Goal: Obtain resource: Download file/media

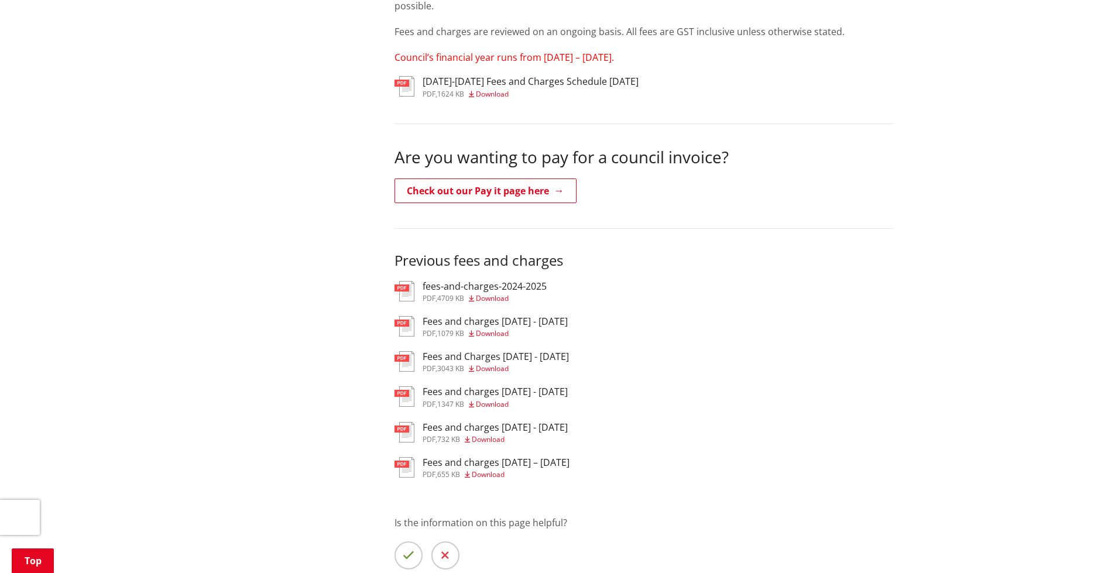
scroll to position [293, 0]
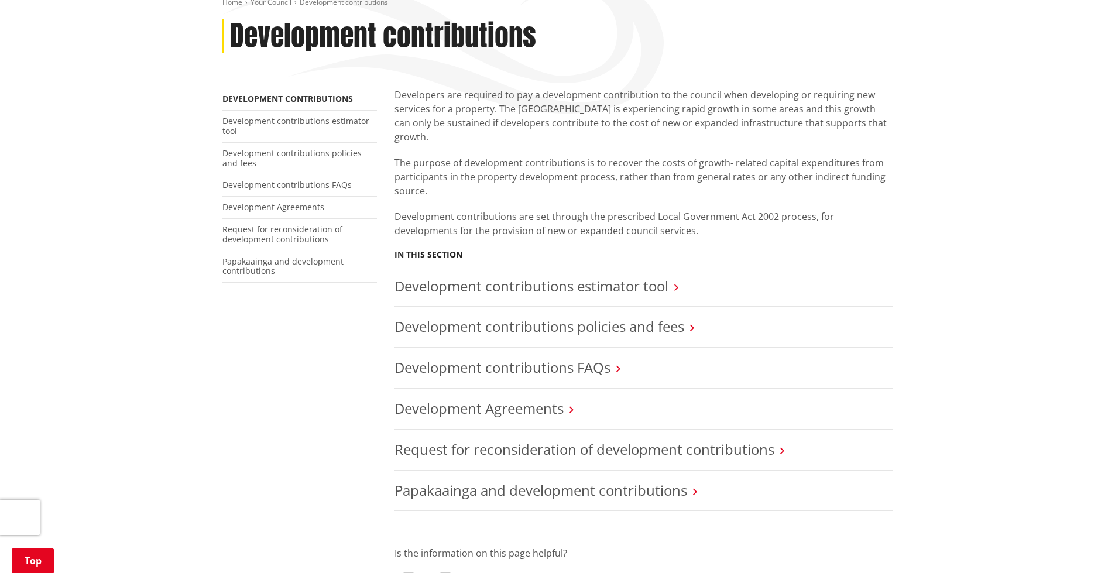
scroll to position [176, 0]
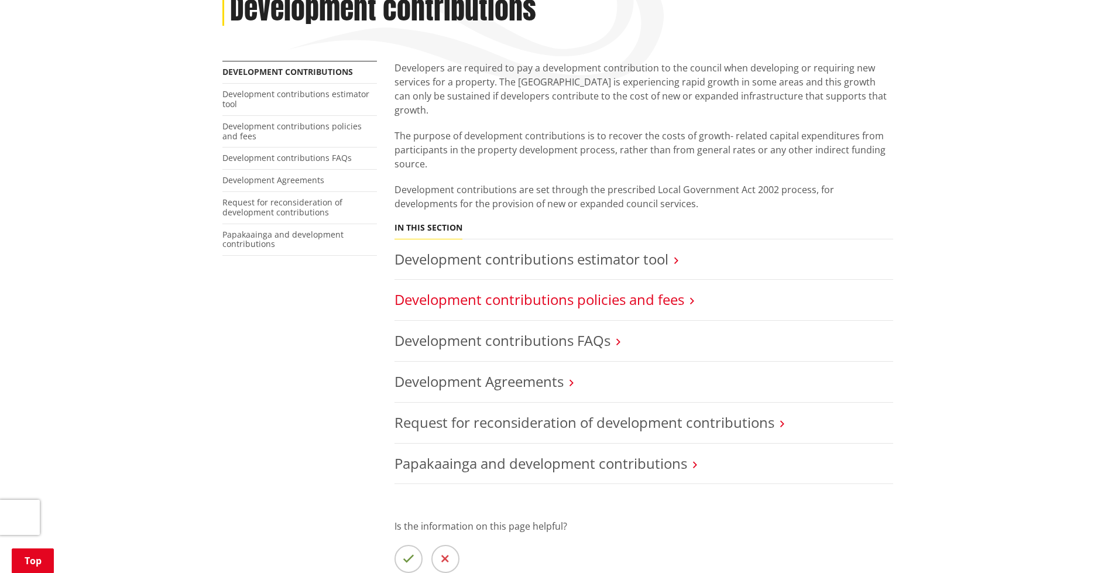
click at [492, 290] on link "Development contributions policies and fees" at bounding box center [539, 299] width 290 height 19
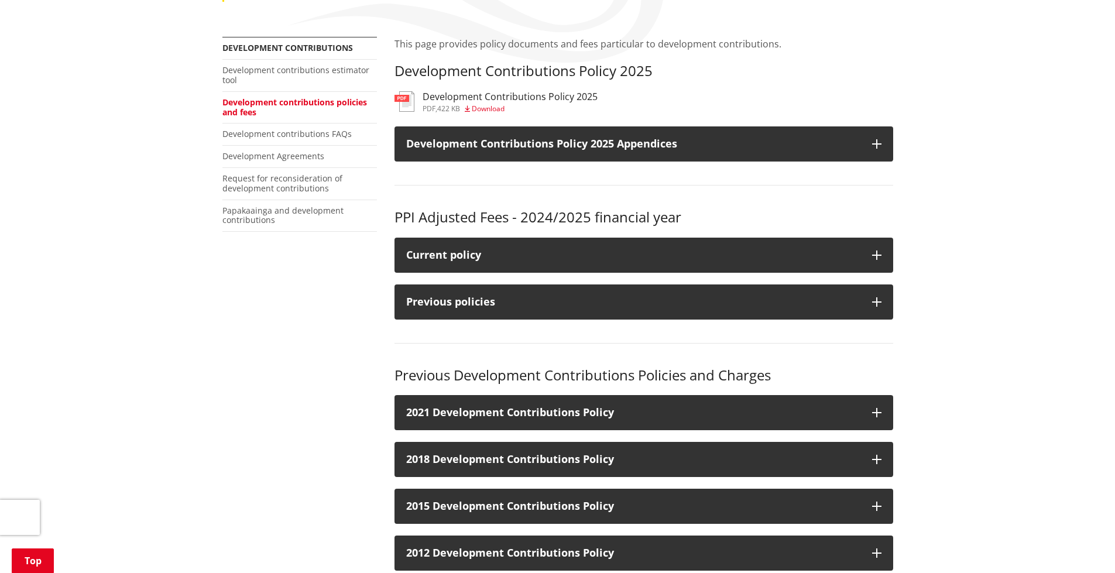
scroll to position [117, 0]
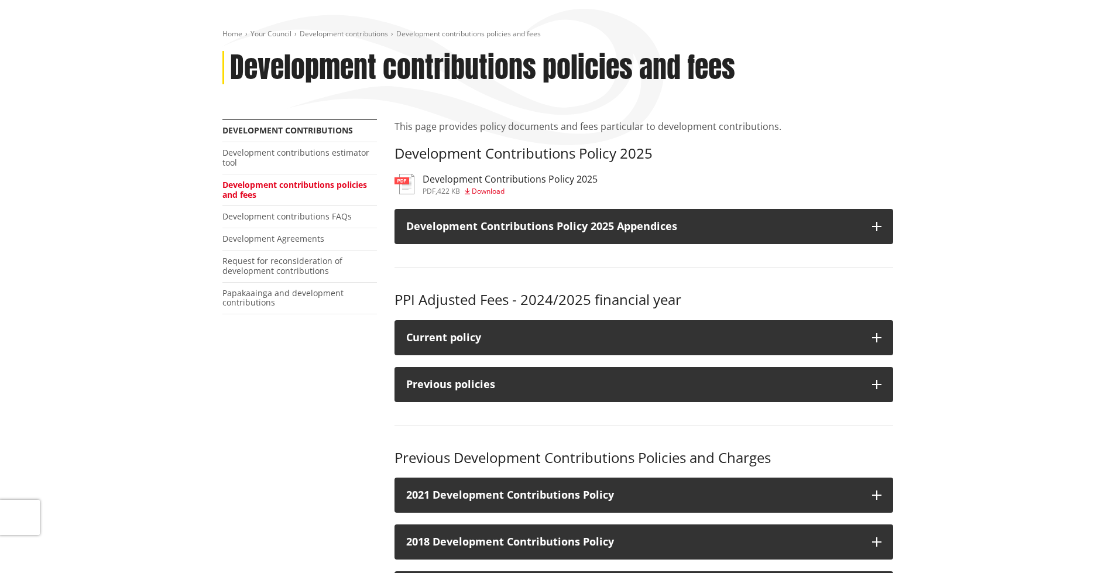
click at [484, 188] on span "Download" at bounding box center [488, 191] width 33 height 10
